Goal: Information Seeking & Learning: Compare options

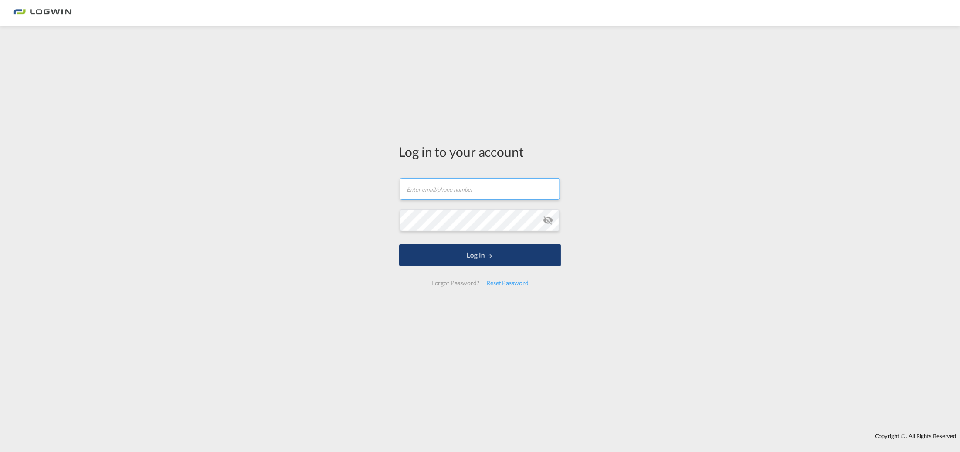
type input "[PERSON_NAME][EMAIL_ADDRESS][PERSON_NAME][DOMAIN_NAME]"
click at [513, 256] on button "Log In" at bounding box center [480, 256] width 162 height 22
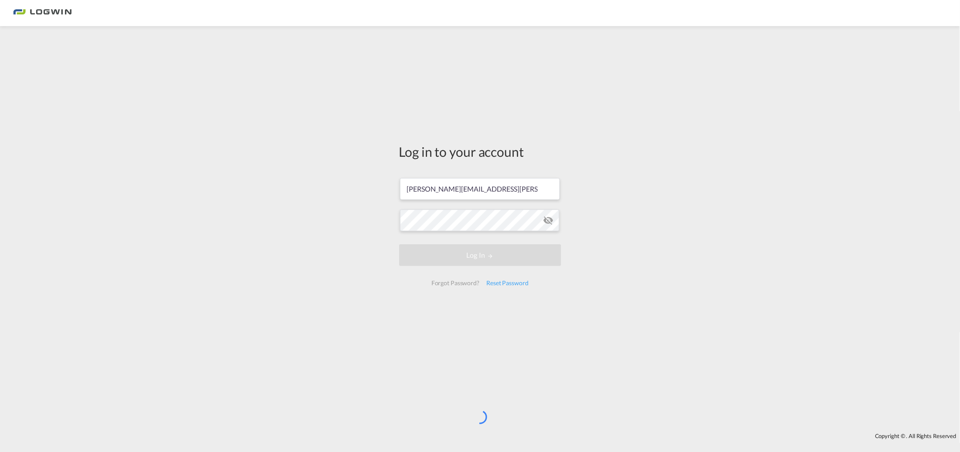
click at [294, 283] on div "Log in to your account [PERSON_NAME][EMAIL_ADDRESS][PERSON_NAME][DOMAIN_NAME] L…" at bounding box center [480, 230] width 960 height 398
